Goal: Complete Application Form: Complete application form

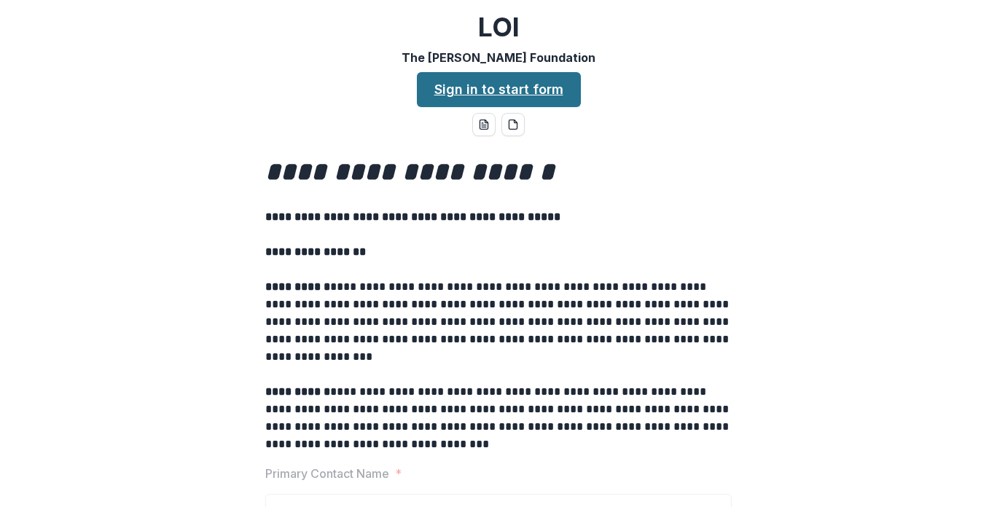
click at [507, 92] on link "Sign in to start form" at bounding box center [499, 89] width 164 height 35
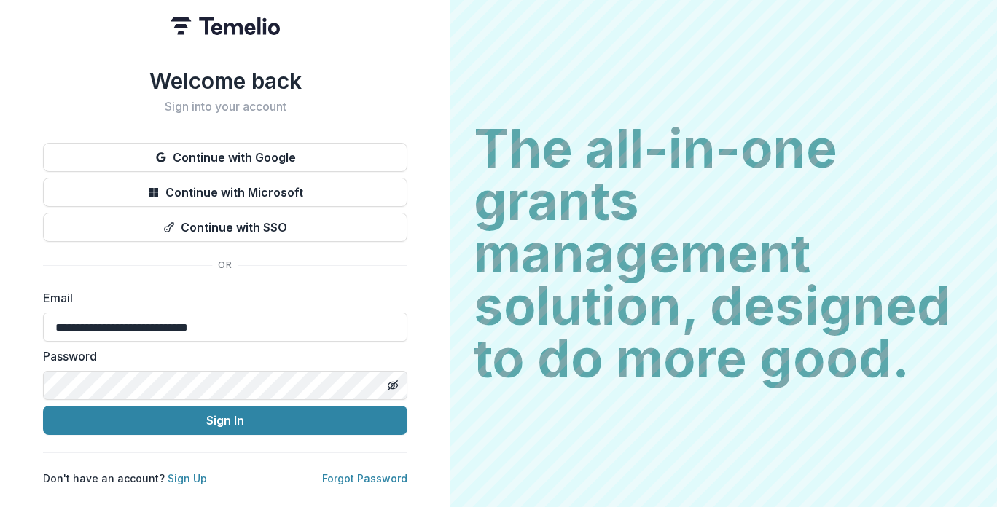
type input "**********"
click at [188, 474] on link "Sign Up" at bounding box center [187, 478] width 39 height 12
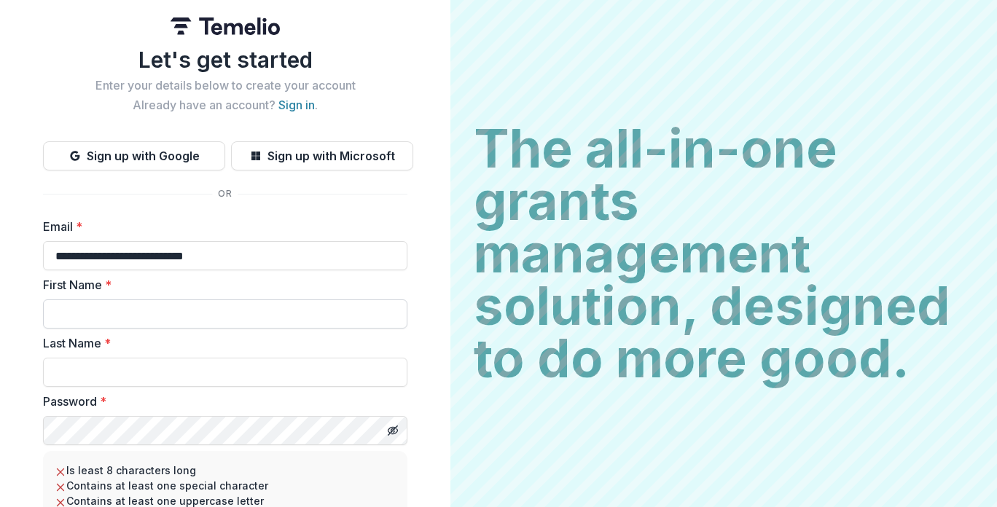
type input "**********"
type input "*****"
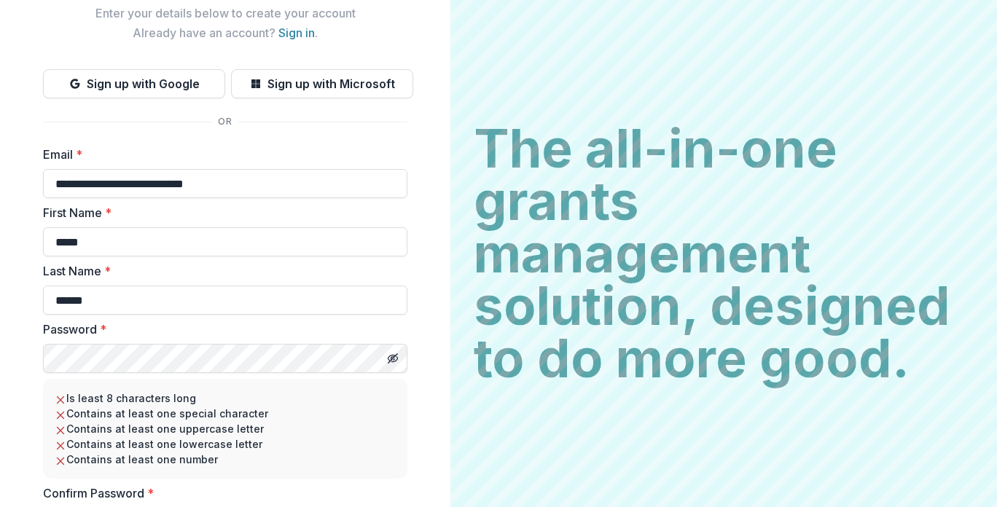
scroll to position [76, 0]
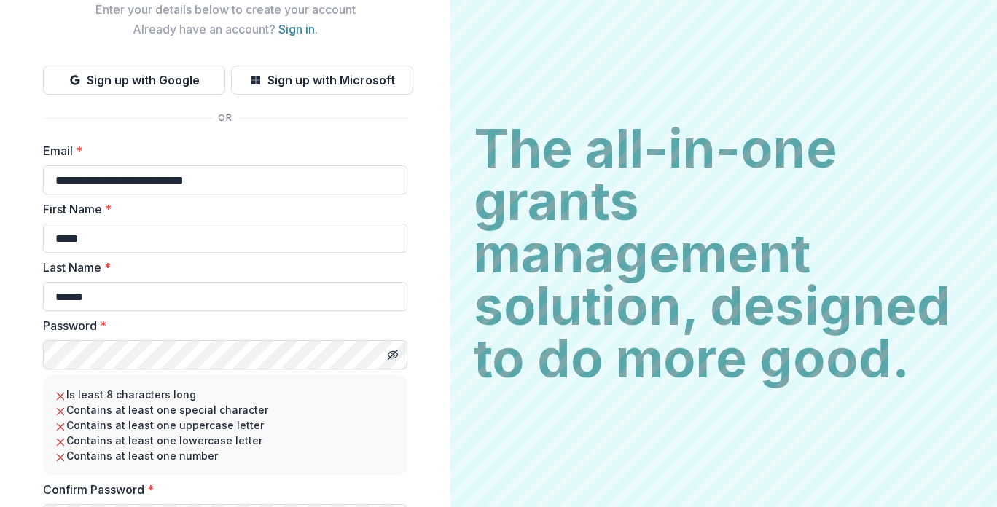
type input "******"
click at [396, 352] on icon "Toggle password visibility" at bounding box center [393, 355] width 12 height 12
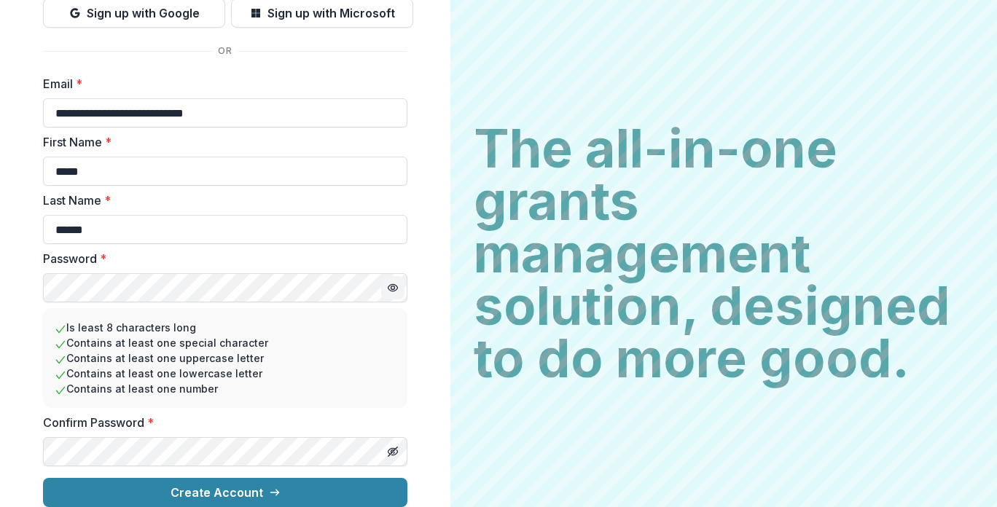
scroll to position [154, 0]
click at [160, 424] on div "Confirm Password *" at bounding box center [225, 440] width 364 height 52
click at [394, 446] on icon "Toggle password visibility" at bounding box center [393, 452] width 12 height 12
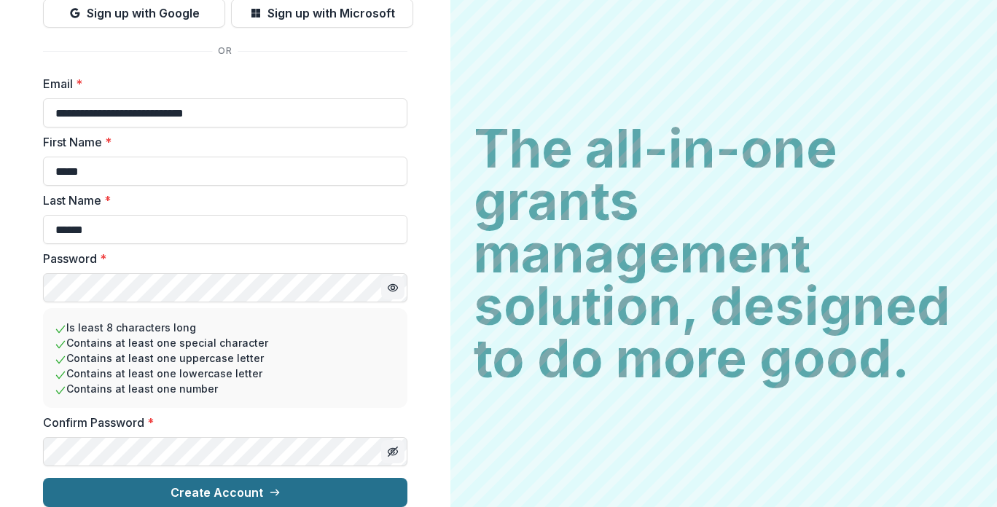
click at [230, 486] on button "Create Account" at bounding box center [225, 492] width 364 height 29
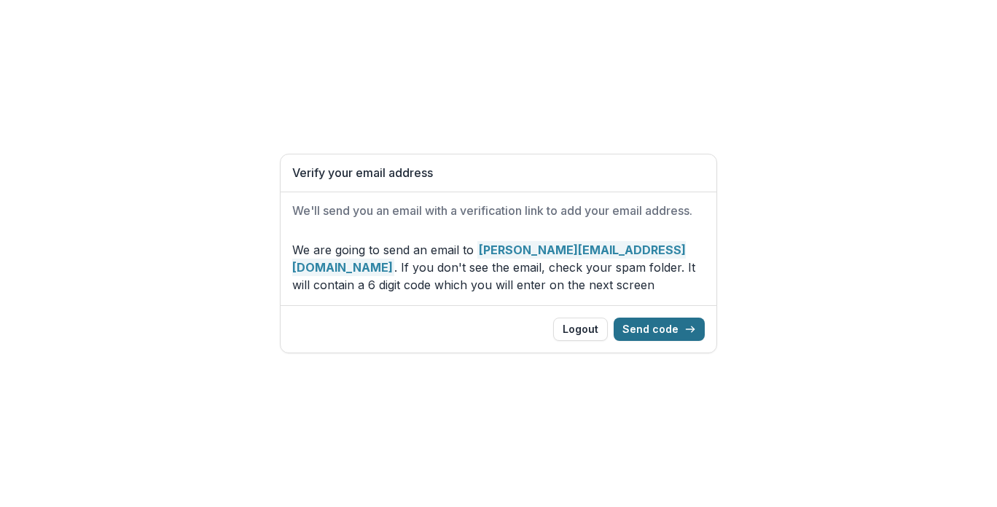
click at [638, 331] on button "Send code" at bounding box center [659, 329] width 91 height 23
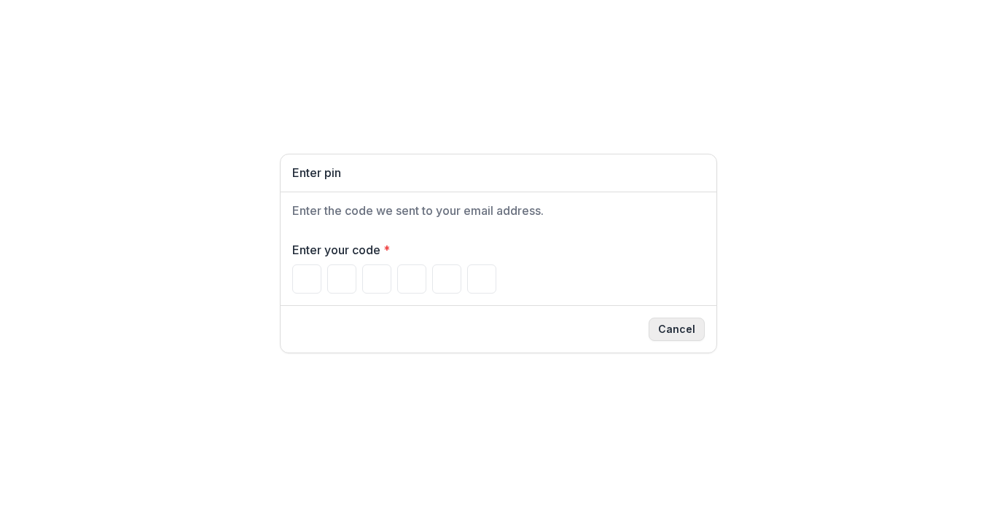
click at [689, 326] on button "Cancel" at bounding box center [677, 329] width 56 height 23
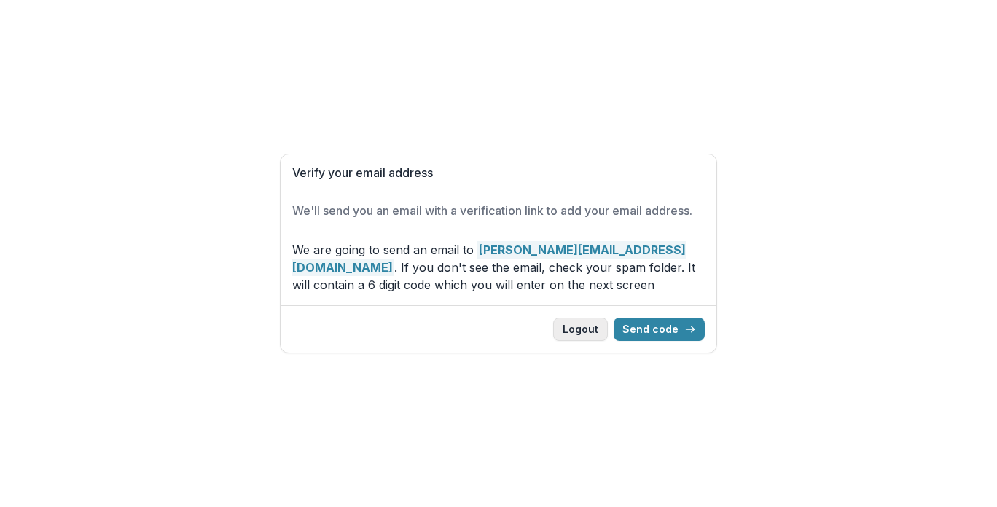
click at [590, 329] on button "Logout" at bounding box center [580, 329] width 55 height 23
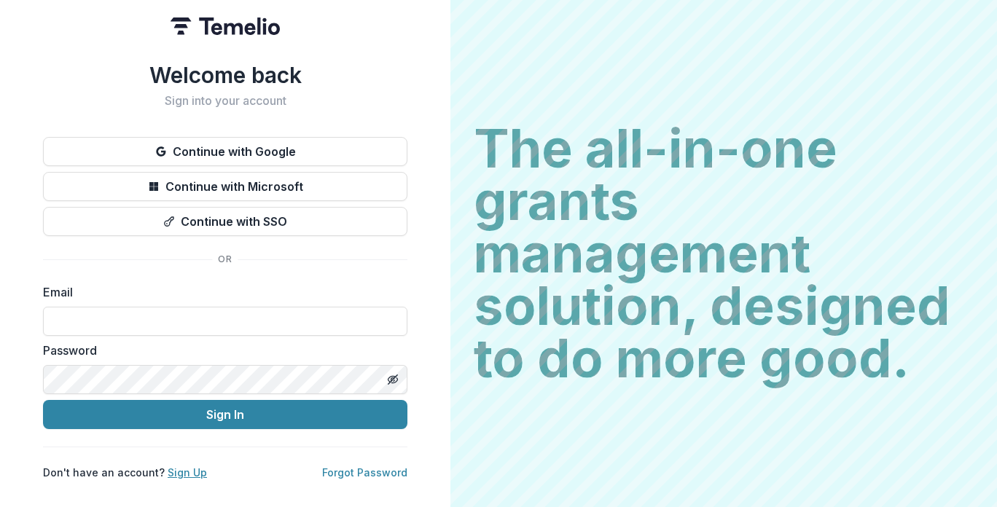
click at [176, 475] on link "Sign Up" at bounding box center [187, 472] width 39 height 12
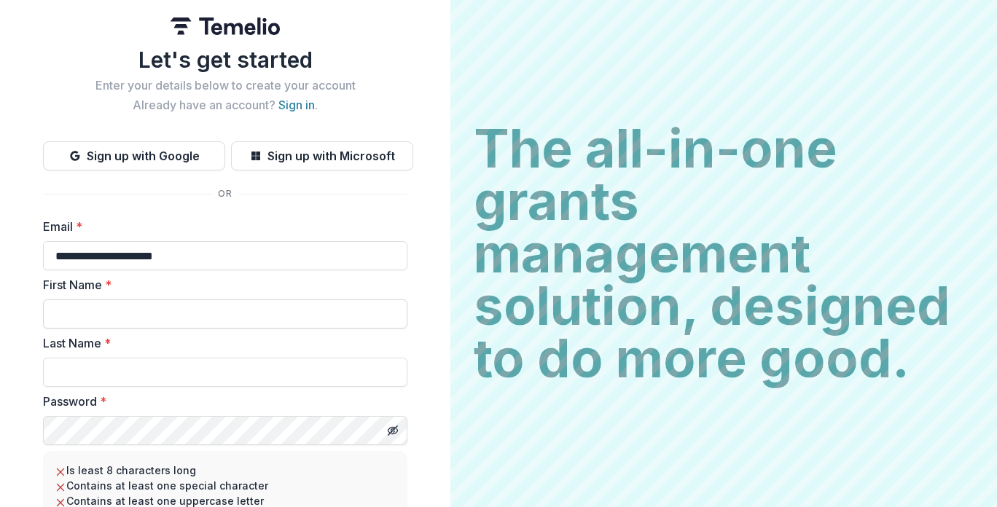
type input "**********"
type input "*****"
type input "******"
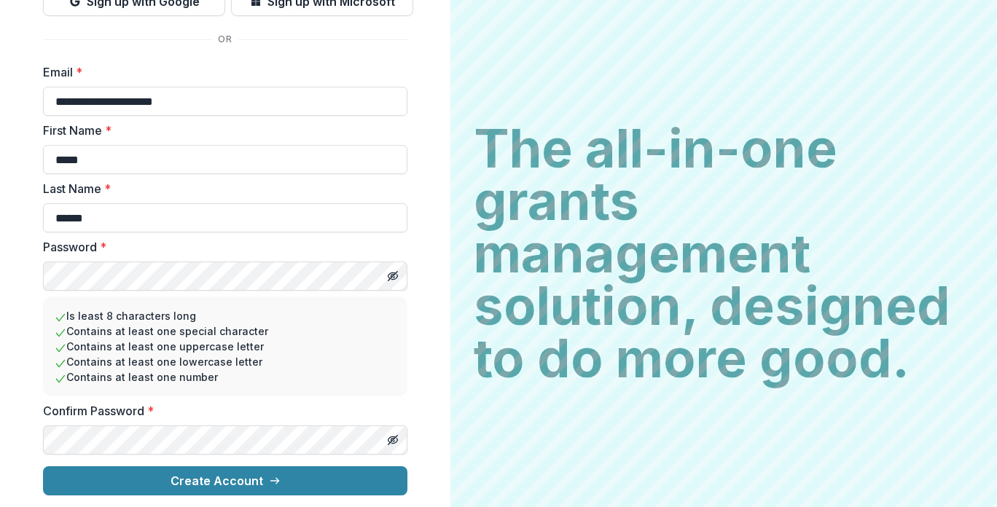
scroll to position [154, 0]
click at [393, 276] on icon "Toggle password visibility" at bounding box center [393, 276] width 12 height 12
click at [393, 439] on icon "Toggle password visibility" at bounding box center [393, 440] width 12 height 12
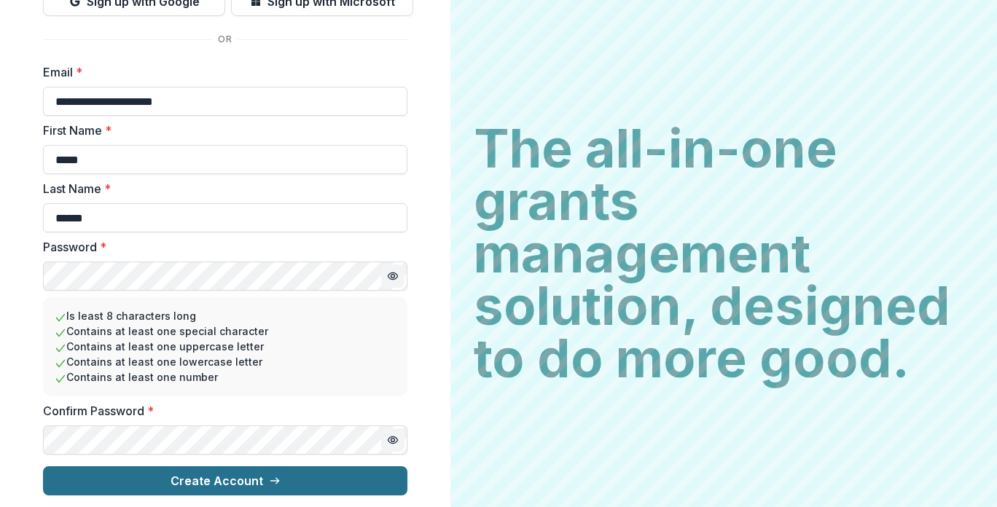
click at [213, 485] on button "Create Account" at bounding box center [225, 480] width 364 height 29
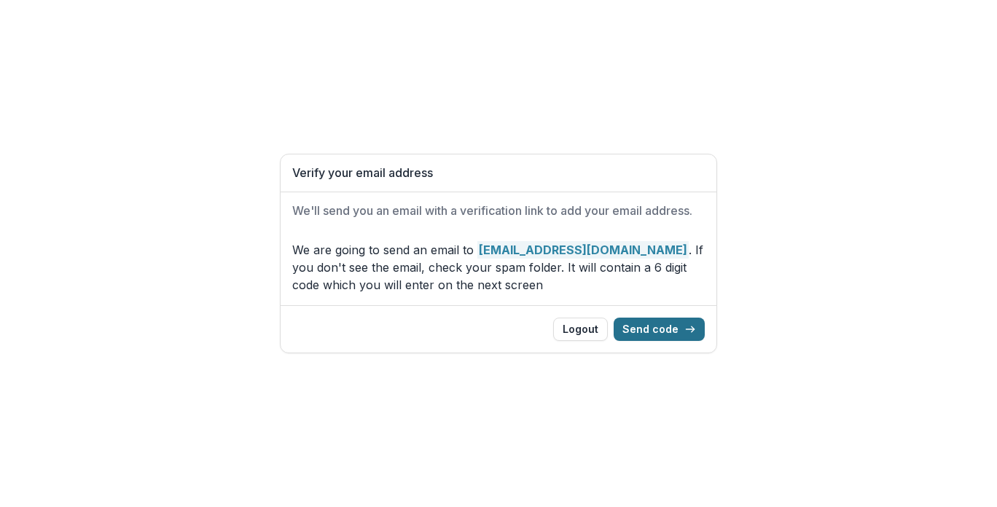
click at [665, 326] on button "Send code" at bounding box center [659, 329] width 91 height 23
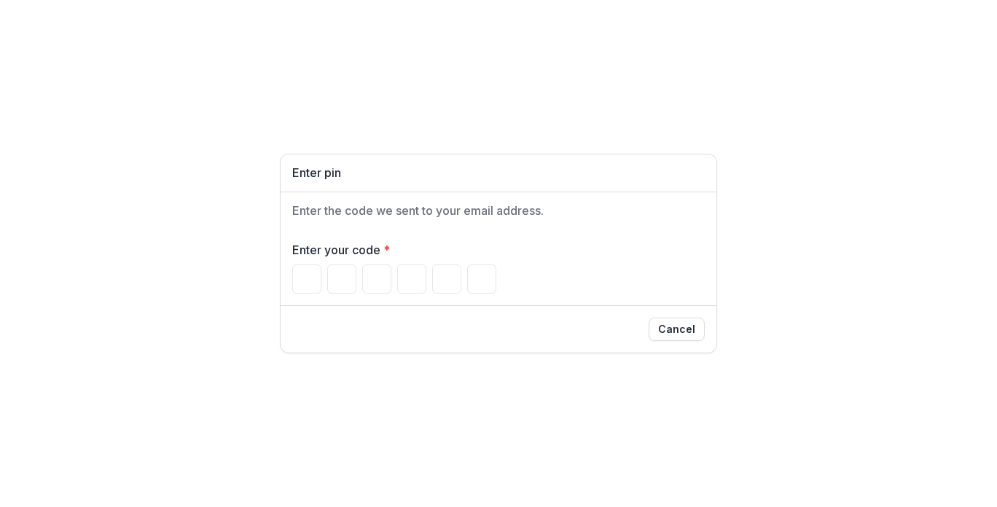
type input "*"
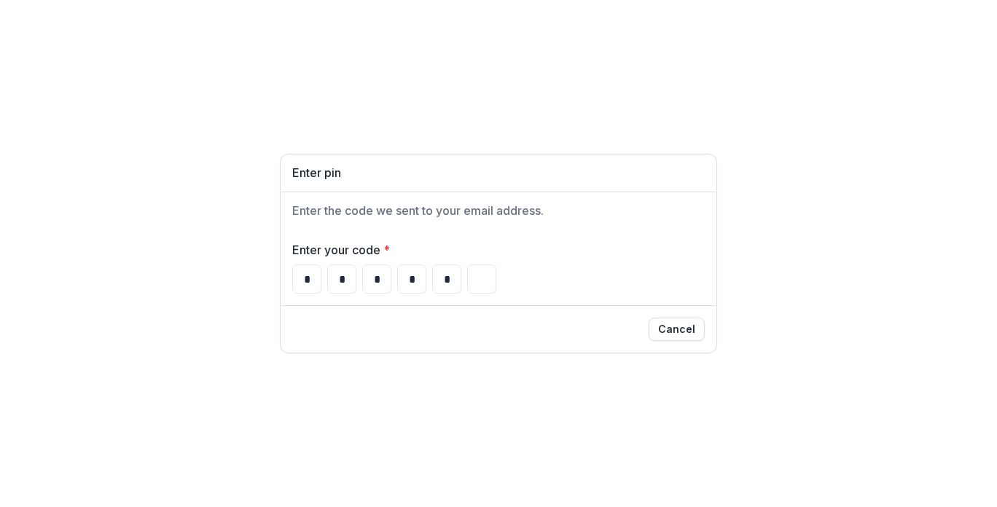
type input "*"
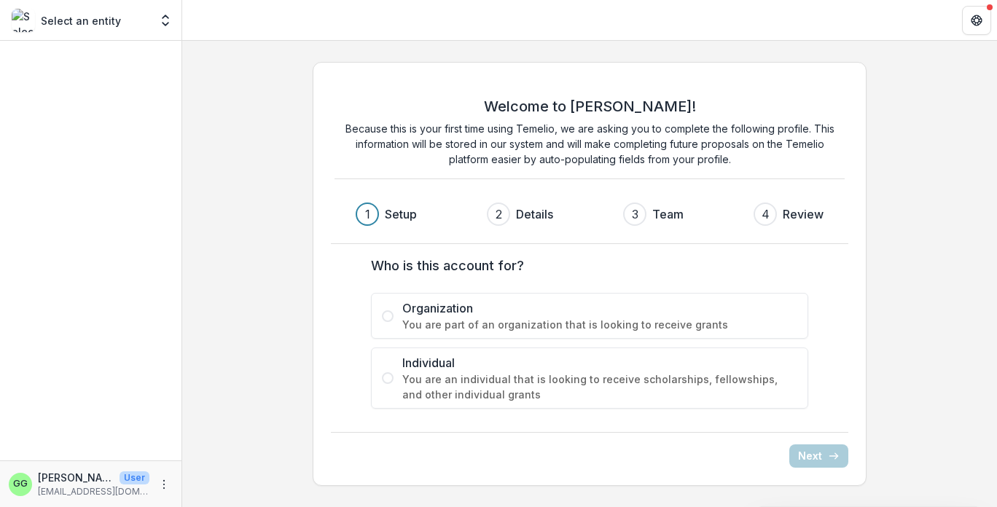
click at [390, 310] on span at bounding box center [388, 316] width 12 height 12
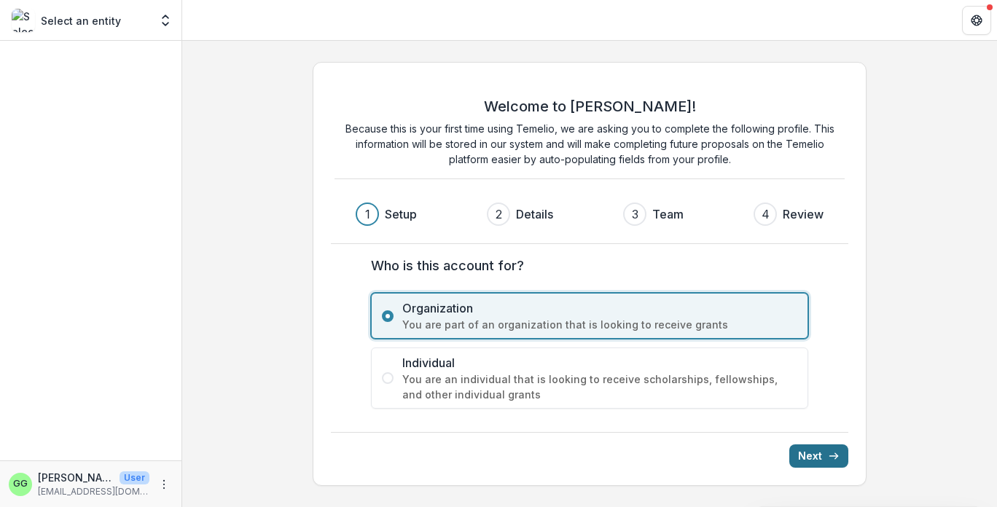
click at [823, 454] on button "Next" at bounding box center [818, 456] width 59 height 23
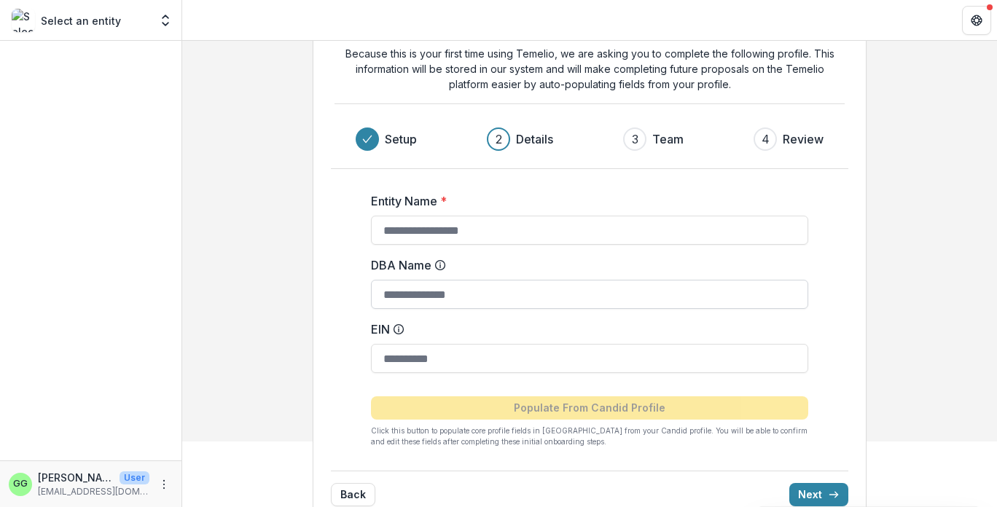
scroll to position [67, 0]
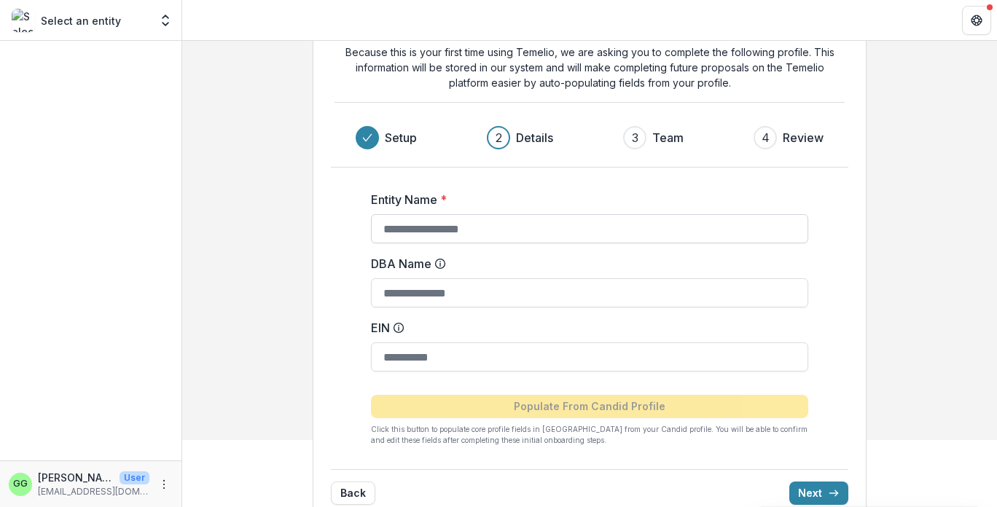
click at [585, 222] on input "Entity Name *" at bounding box center [589, 228] width 437 height 29
type input "**********"
click at [576, 289] on input "DBA Name" at bounding box center [589, 292] width 437 height 29
click at [489, 290] on input "DBA Name" at bounding box center [589, 292] width 437 height 29
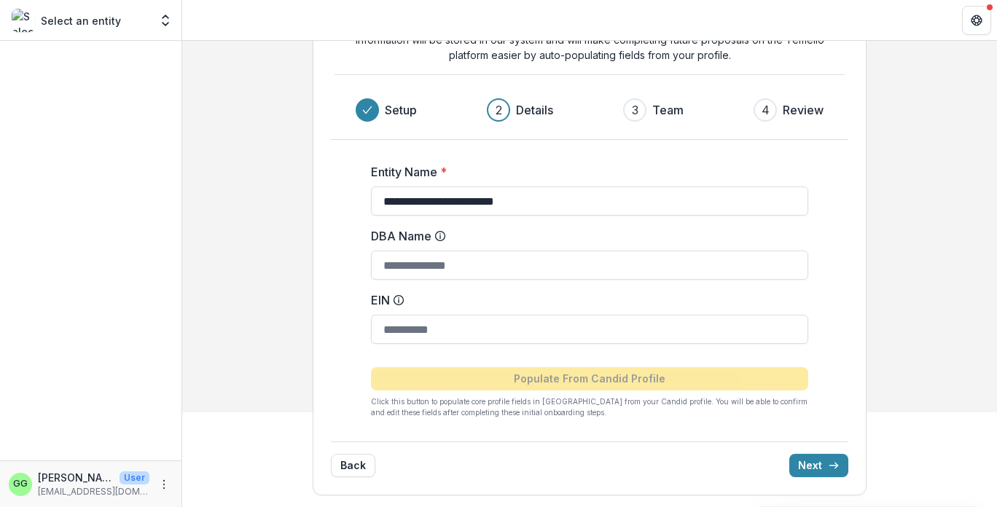
scroll to position [95, 0]
type input "**********"
click at [165, 23] on icon "Open entity switcher" at bounding box center [165, 20] width 15 height 15
click at [165, 15] on polyline "Open entity switcher" at bounding box center [166, 16] width 6 height 3
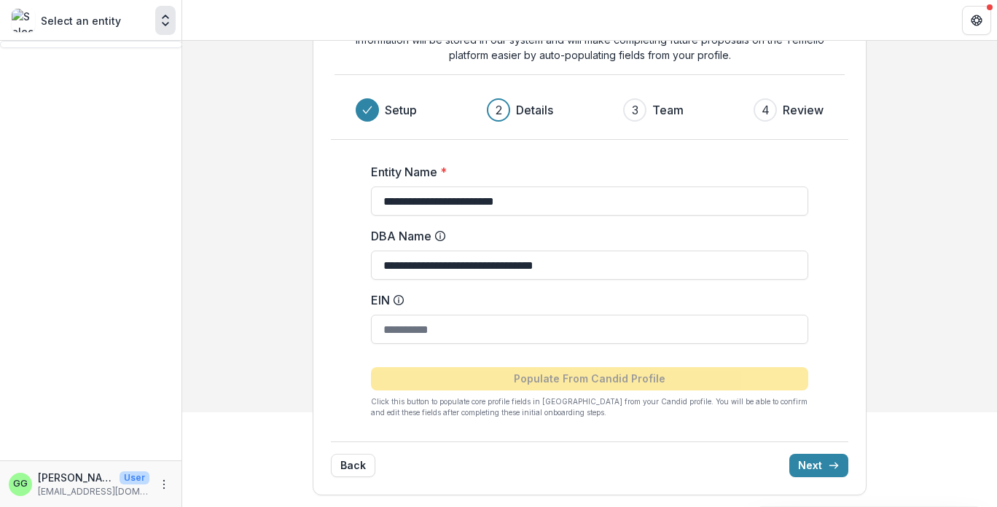
click at [165, 25] on polyline "Open entity switcher" at bounding box center [166, 24] width 6 height 3
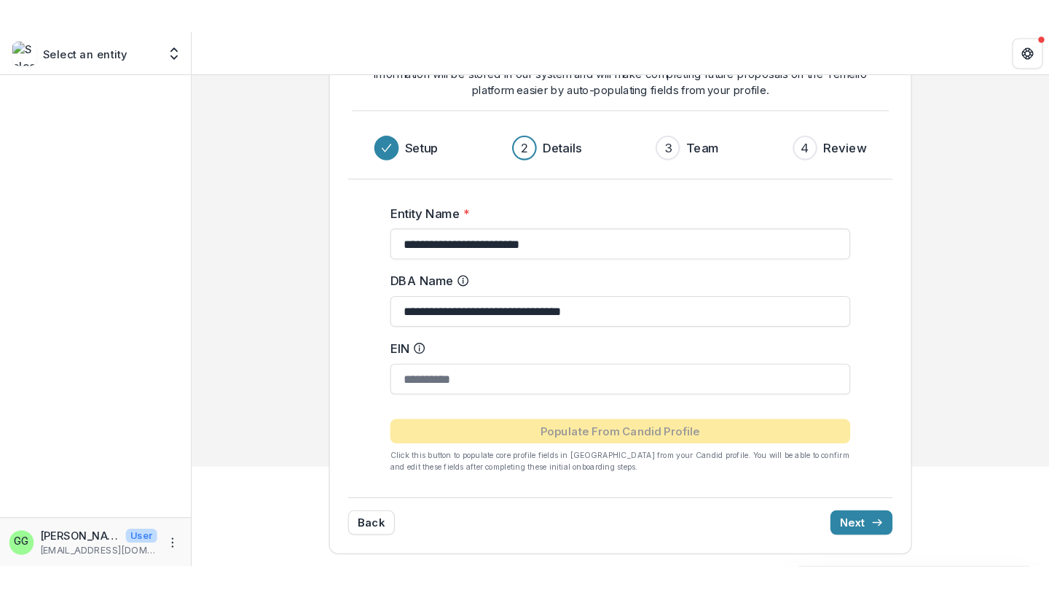
scroll to position [4, 0]
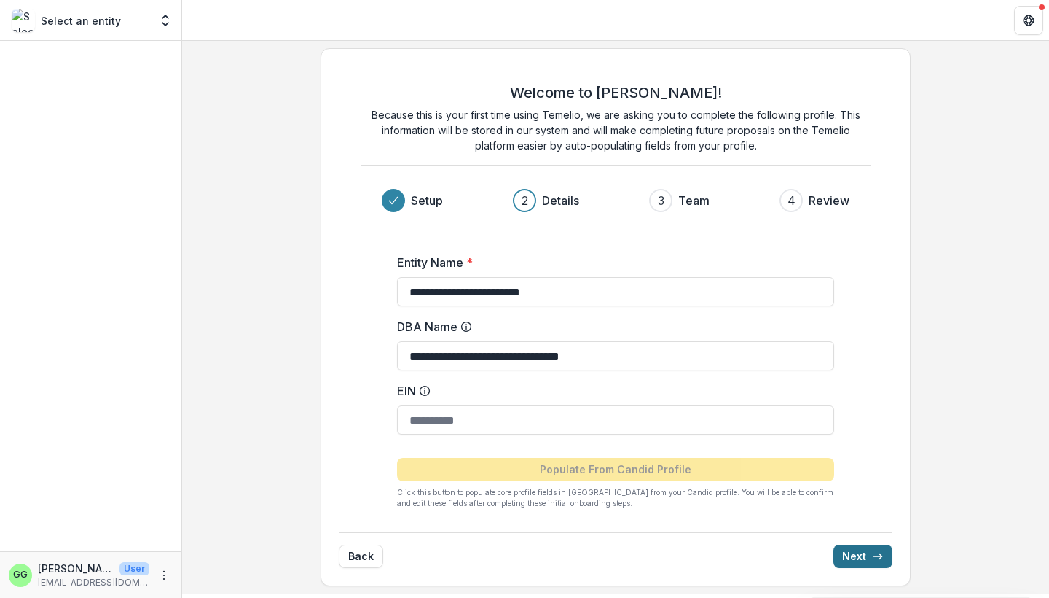
click at [858, 506] on button "Next" at bounding box center [863, 555] width 59 height 23
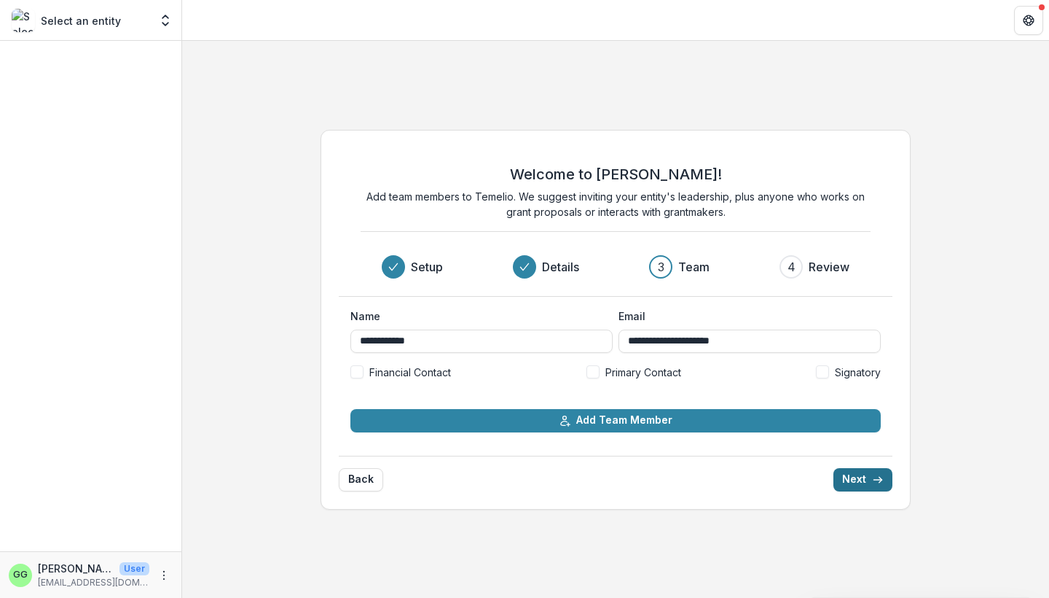
scroll to position [0, 0]
click at [361, 493] on div "**********" at bounding box center [616, 320] width 591 height 380
click at [361, 484] on button "Back" at bounding box center [361, 479] width 44 height 23
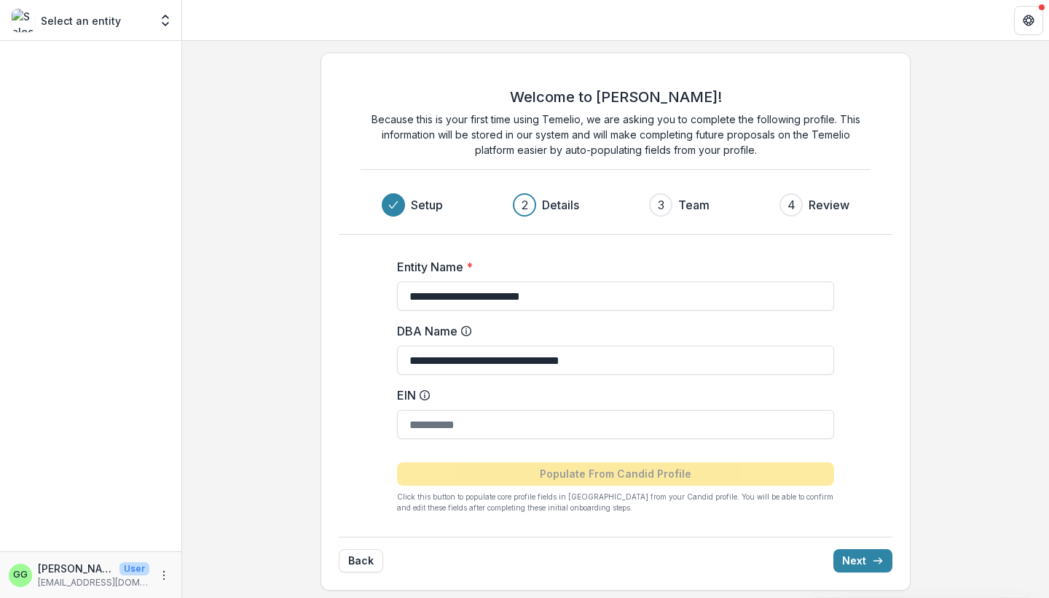
scroll to position [5, 0]
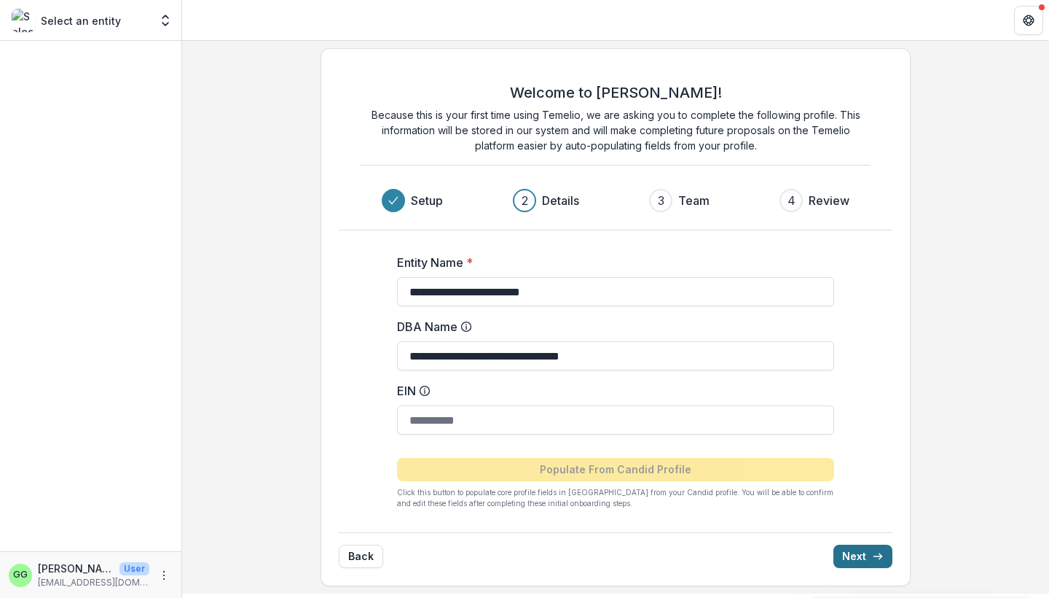
click at [857, 506] on button "Next" at bounding box center [863, 555] width 59 height 23
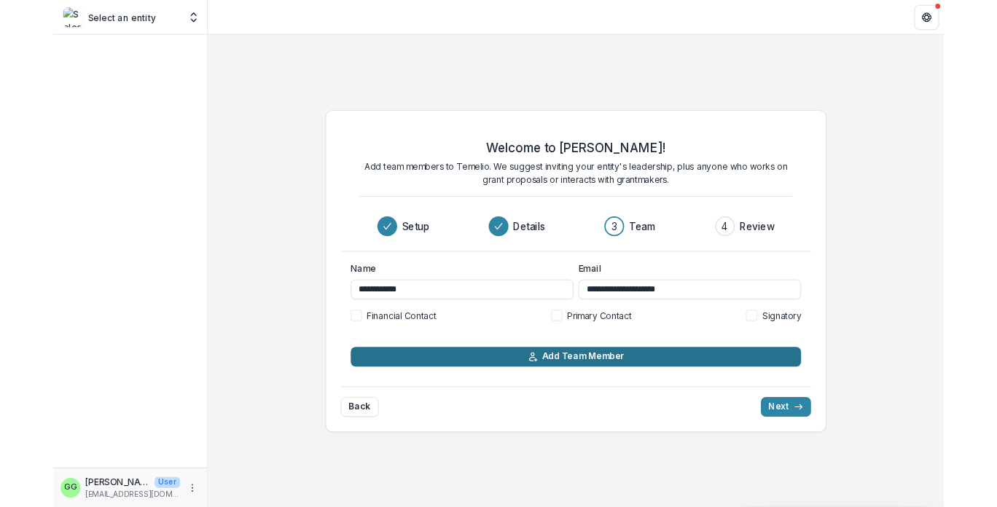
scroll to position [0, 0]
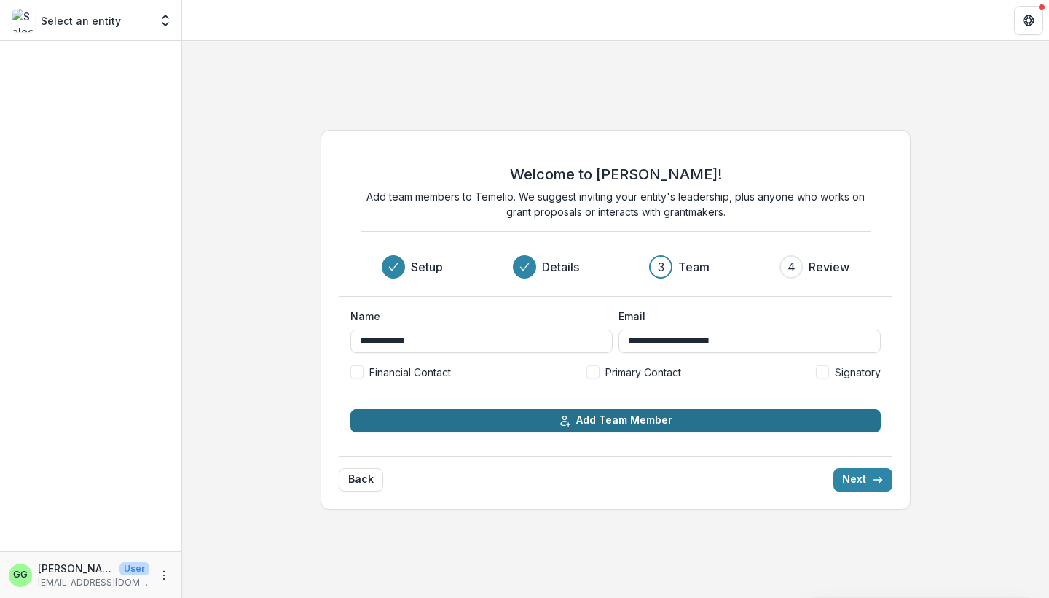
click at [677, 419] on button "Add Team Member" at bounding box center [616, 420] width 531 height 23
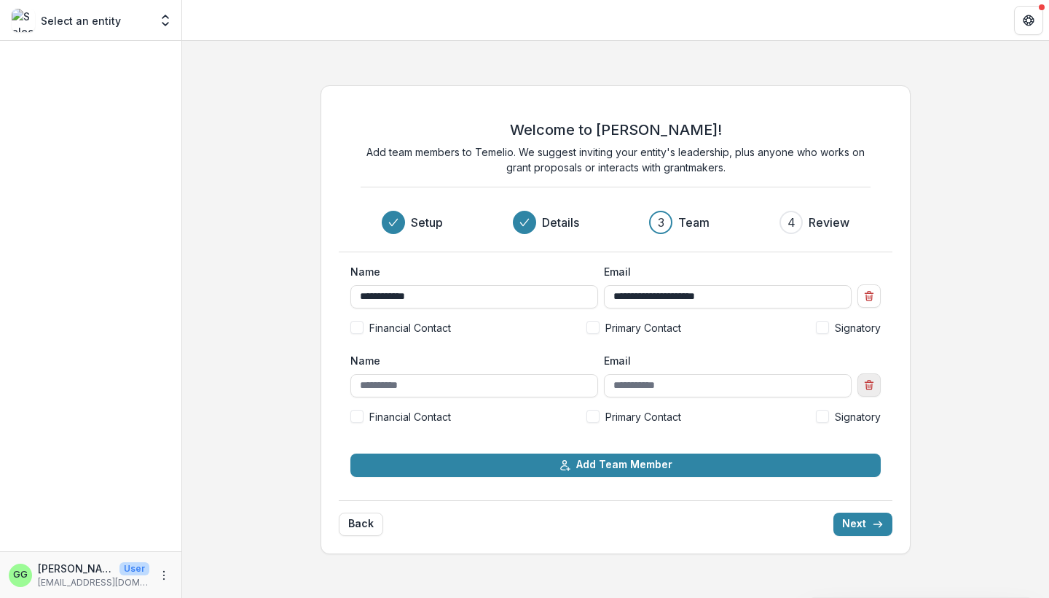
click at [872, 380] on icon "Remove team member" at bounding box center [870, 385] width 12 height 12
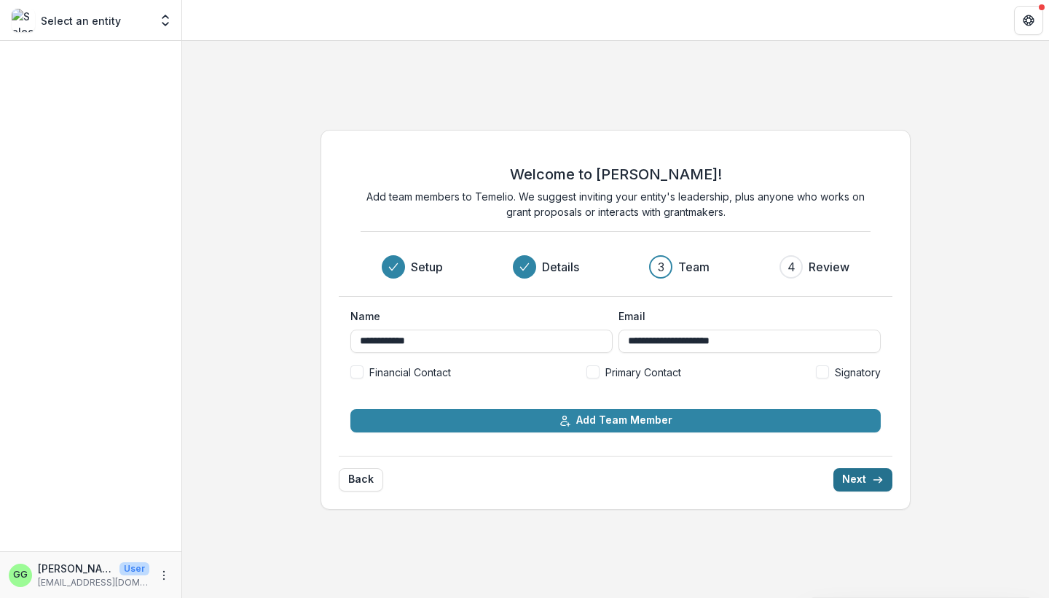
click at [852, 482] on button "Next" at bounding box center [863, 479] width 59 height 23
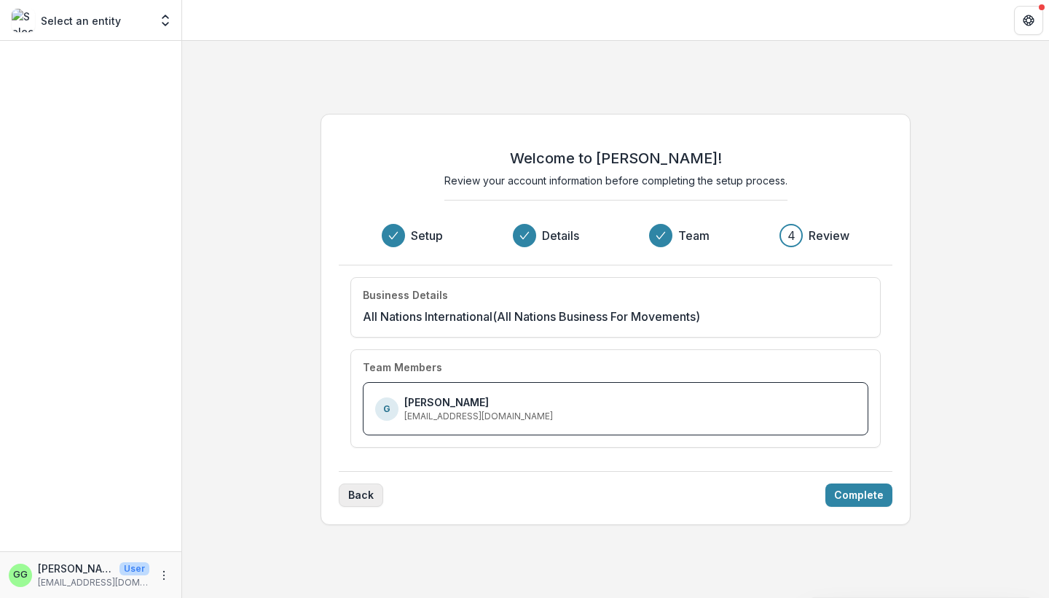
click at [367, 490] on button "Back" at bounding box center [361, 494] width 44 height 23
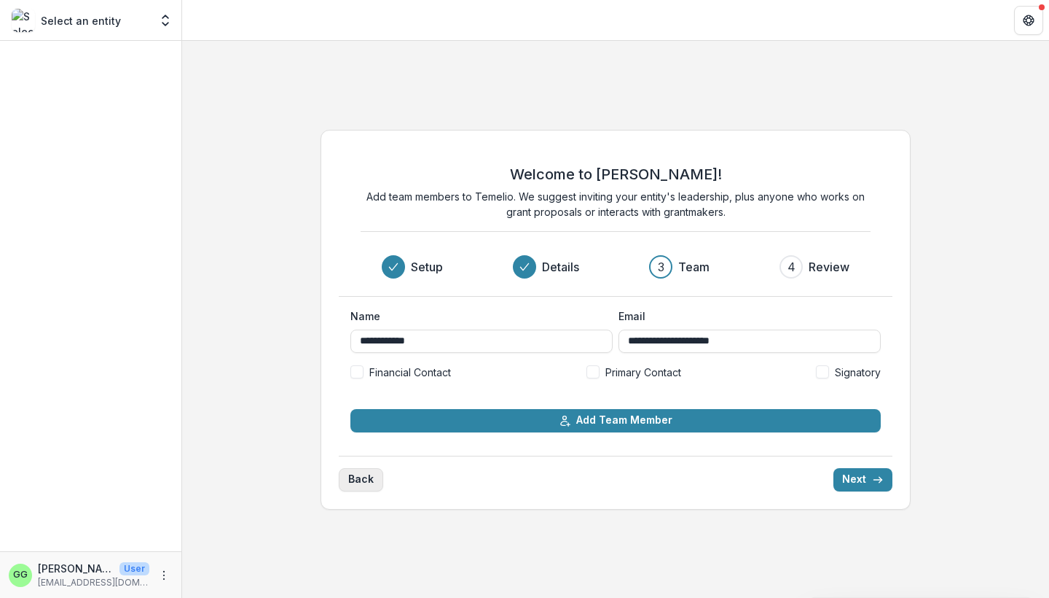
click at [368, 481] on button "Back" at bounding box center [361, 479] width 44 height 23
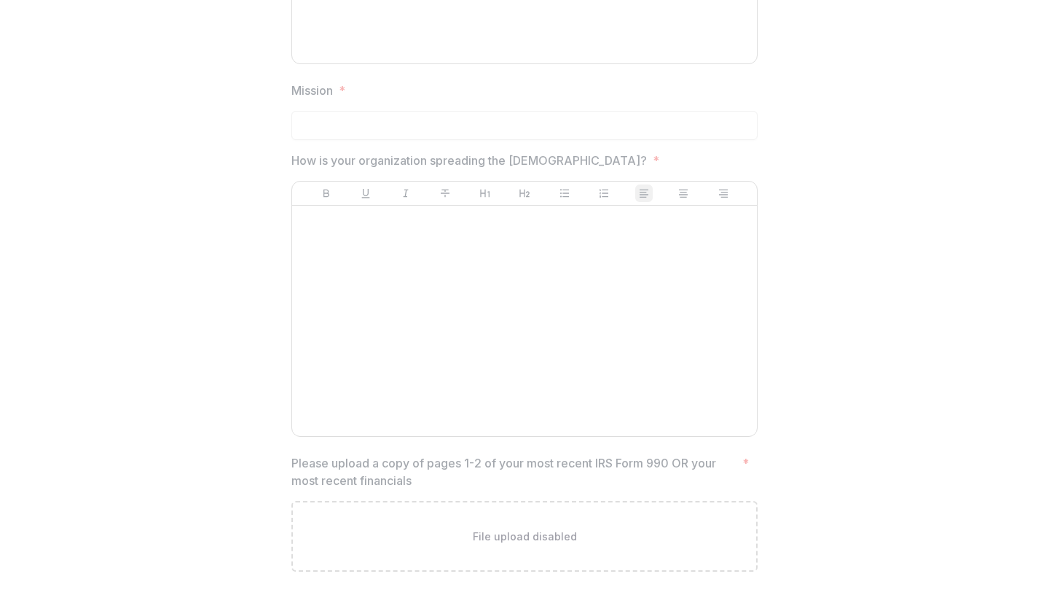
scroll to position [2206, 0]
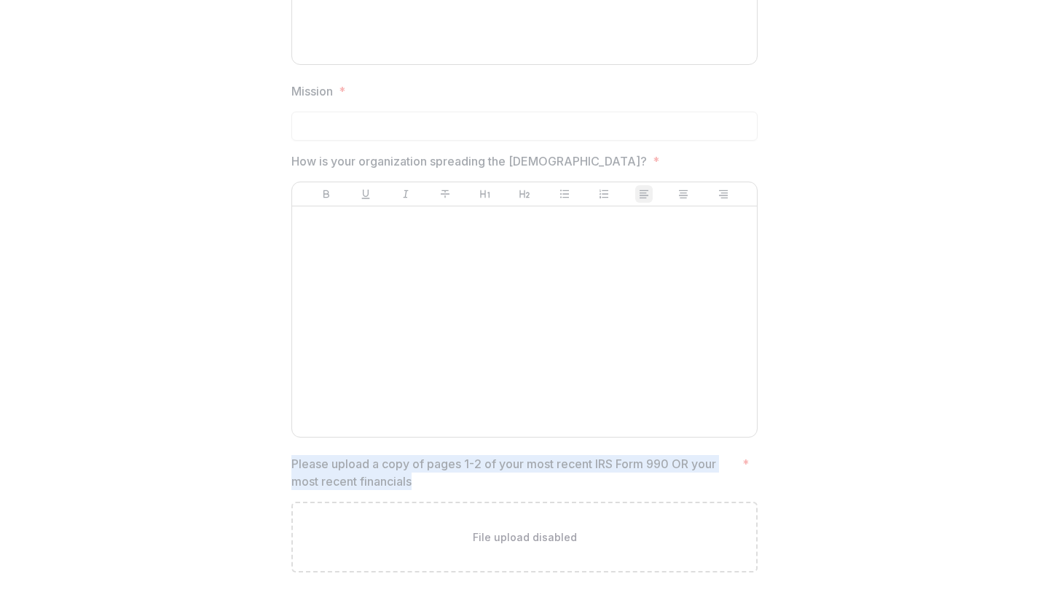
drag, startPoint x: 410, startPoint y: 471, endPoint x: 275, endPoint y: 453, distance: 136.0
click at [411, 456] on p "Please upload a copy of pages 1-2 of your most recent IRS Form 990 OR your most…" at bounding box center [513, 472] width 445 height 35
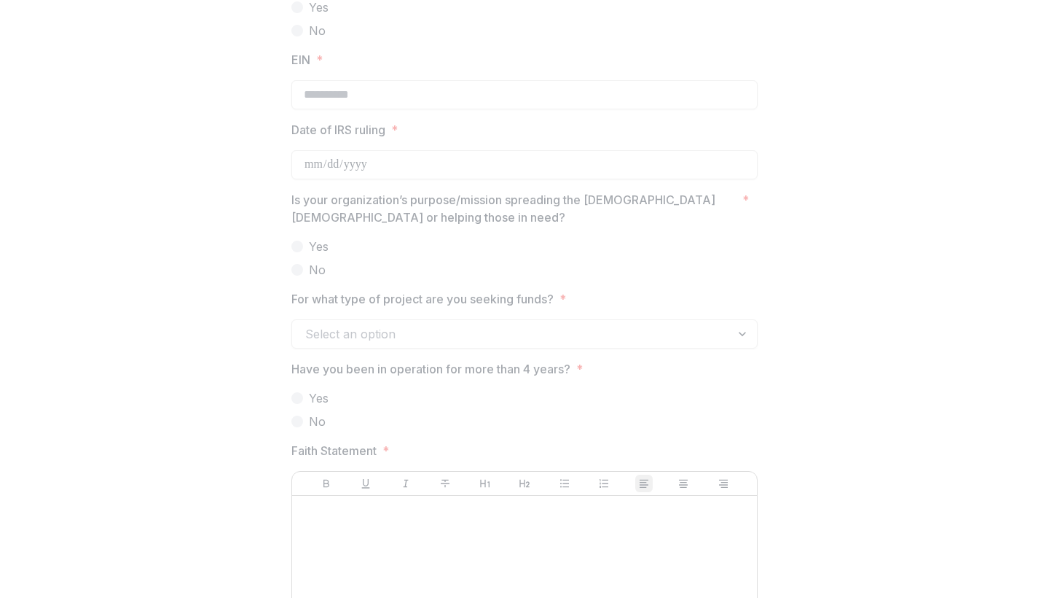
scroll to position [1564, 0]
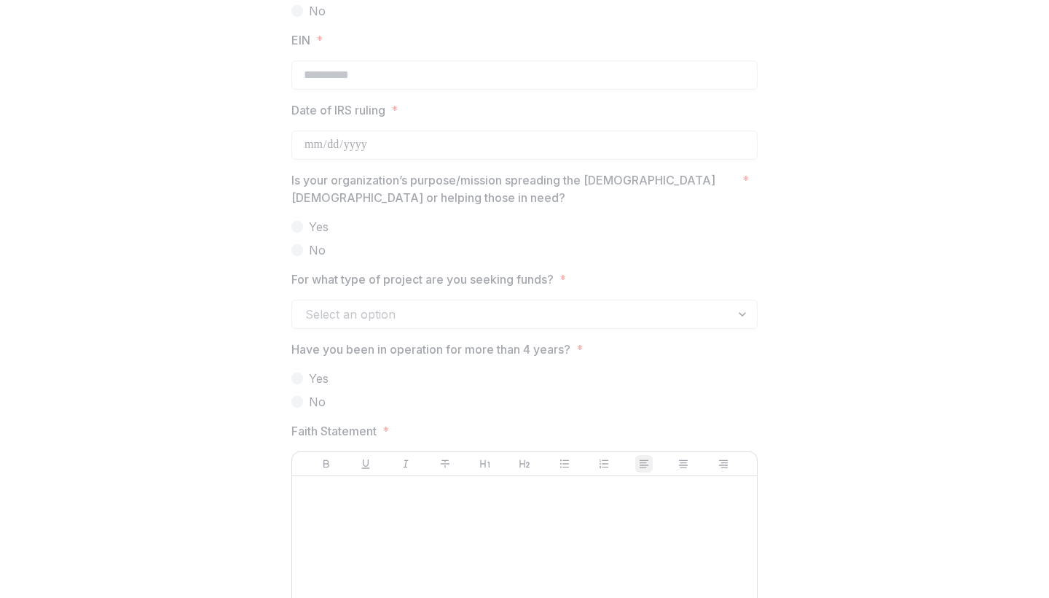
click at [737, 308] on div "Select an option" at bounding box center [524, 314] width 466 height 29
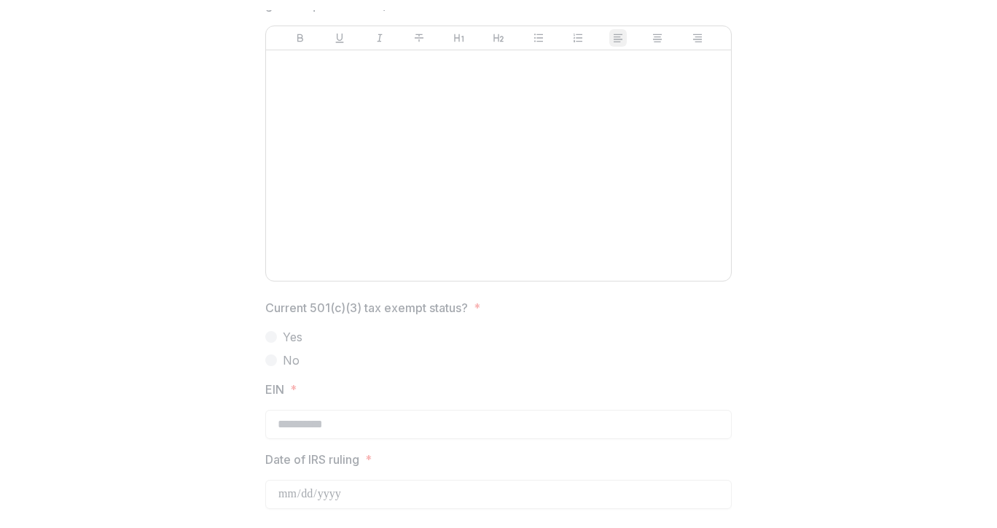
scroll to position [1036, 0]
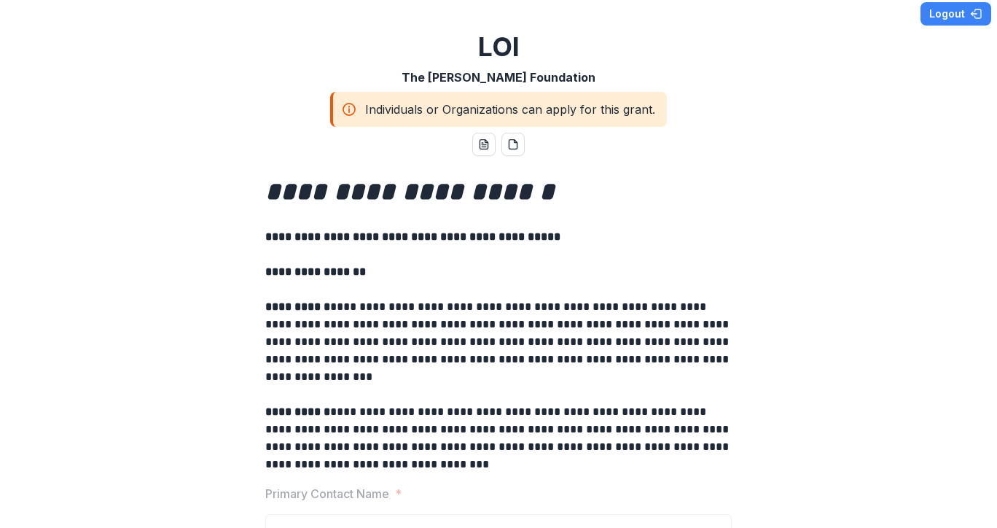
scroll to position [12, 0]
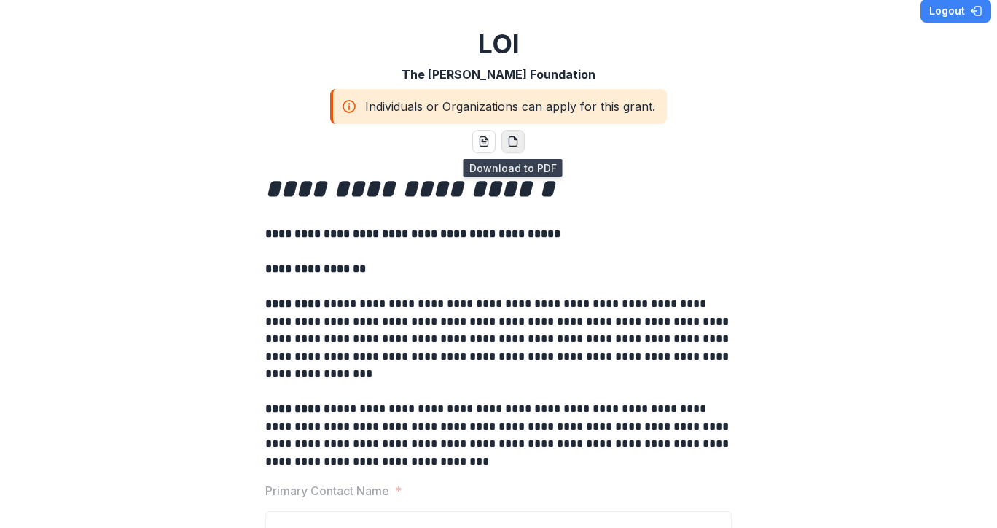
click at [514, 140] on icon "pdf-download" at bounding box center [515, 138] width 3 height 3
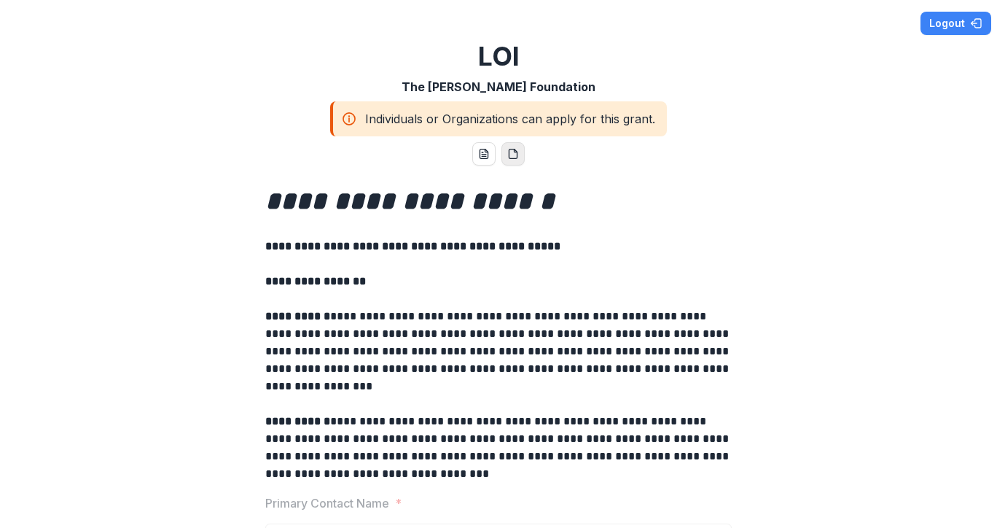
scroll to position [0, 0]
